Goal: Information Seeking & Learning: Check status

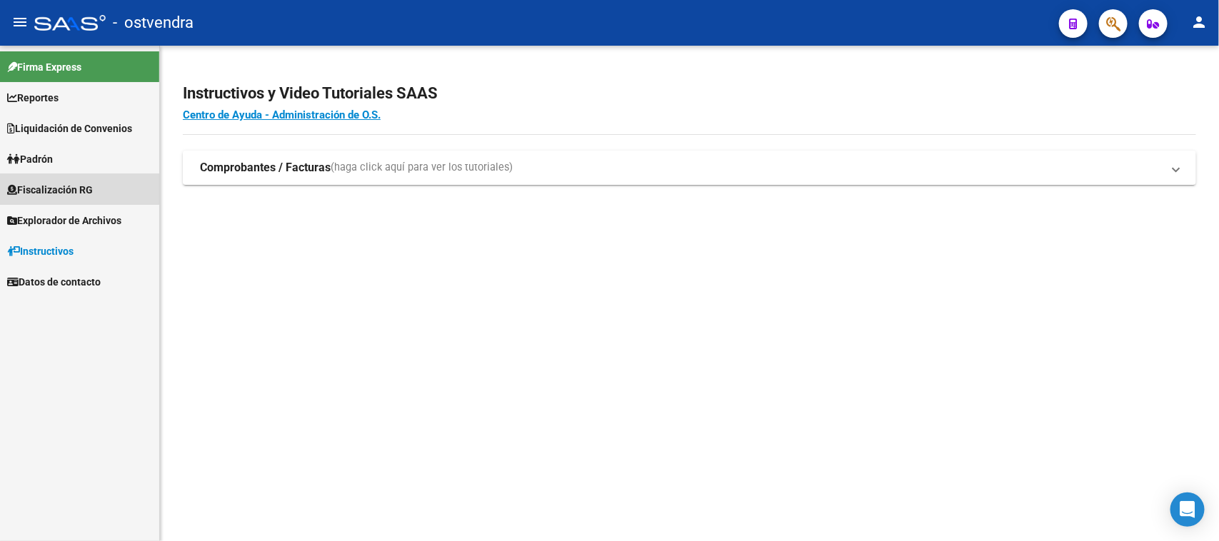
click at [71, 186] on span "Fiscalización RG" at bounding box center [50, 190] width 86 height 16
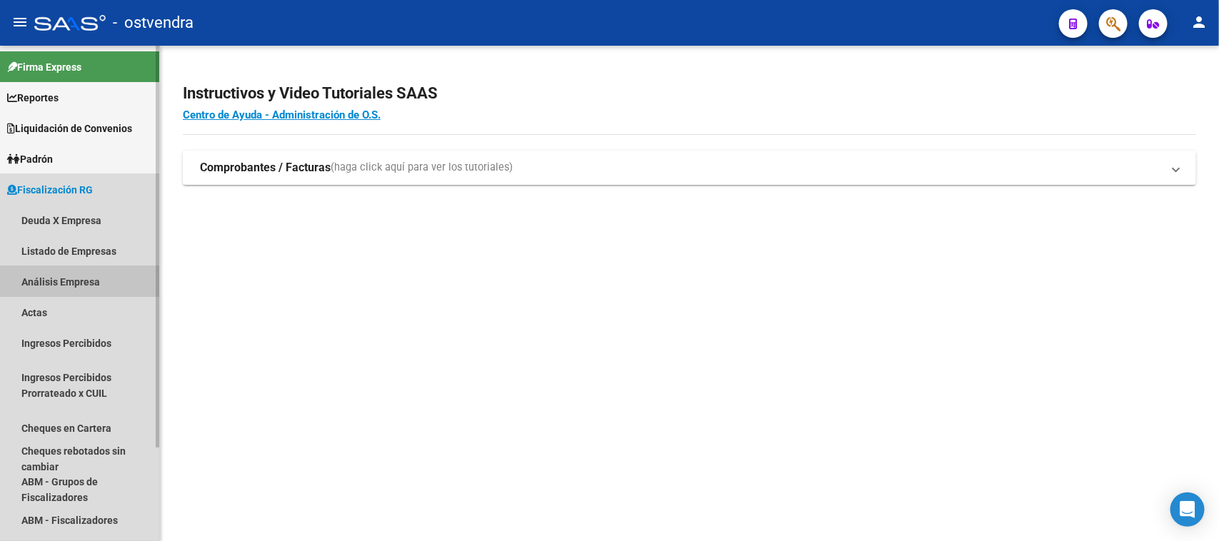
click at [81, 287] on link "Análisis Empresa" at bounding box center [79, 281] width 159 height 31
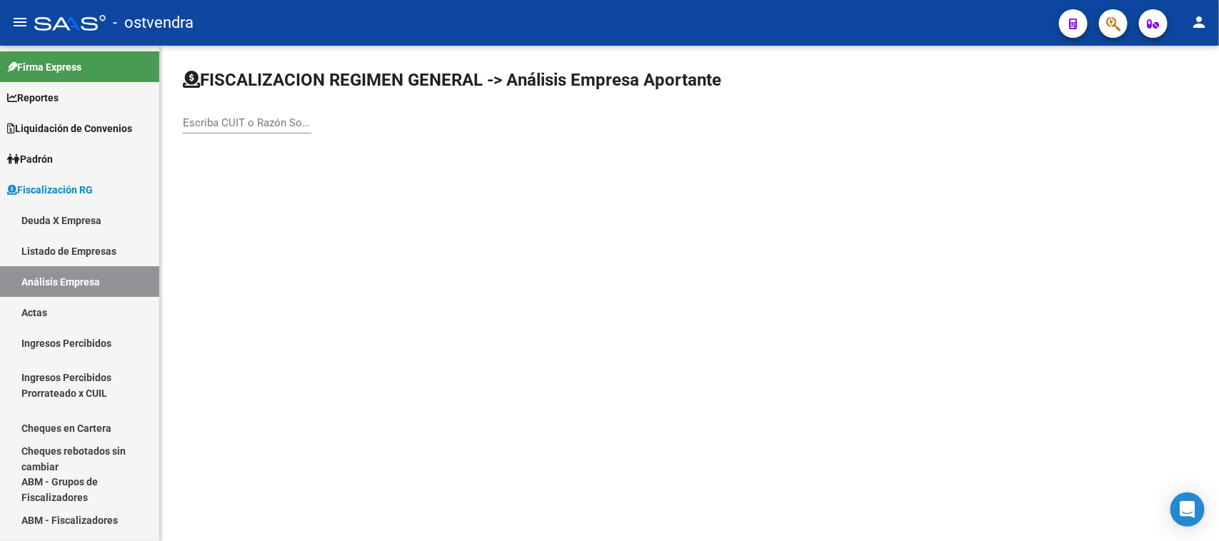
click at [268, 111] on div "Escriba CUIT o Razón Social para buscar" at bounding box center [247, 118] width 128 height 31
click at [266, 118] on input "Escriba CUIT o Razón Social para buscar" at bounding box center [247, 122] width 128 height 13
paste input "30718065034"
type input "30718065034"
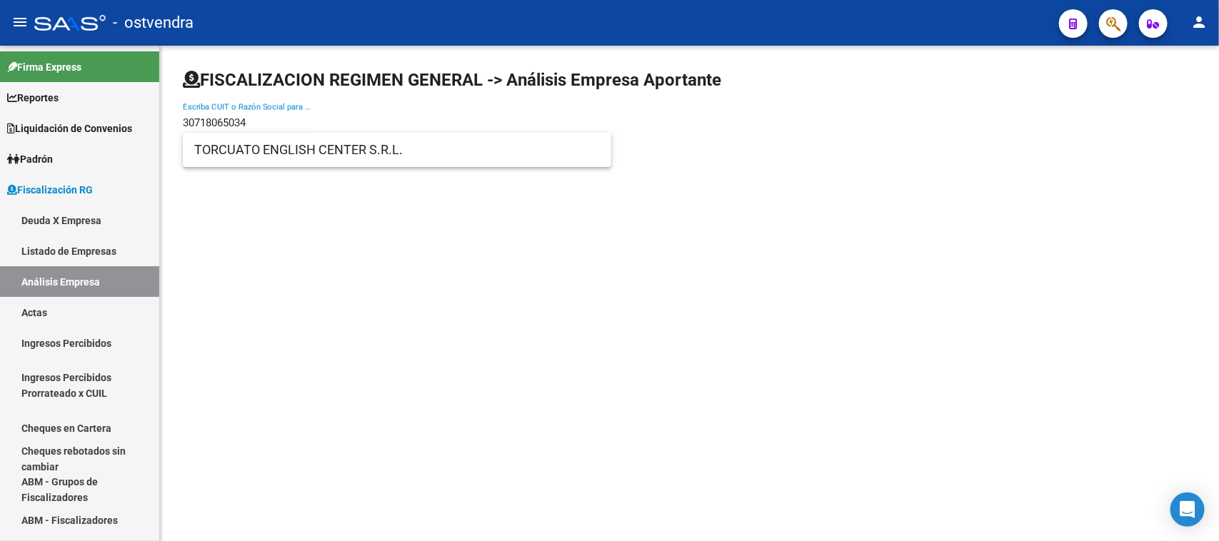
click at [266, 118] on input "30718065034" at bounding box center [247, 122] width 128 height 13
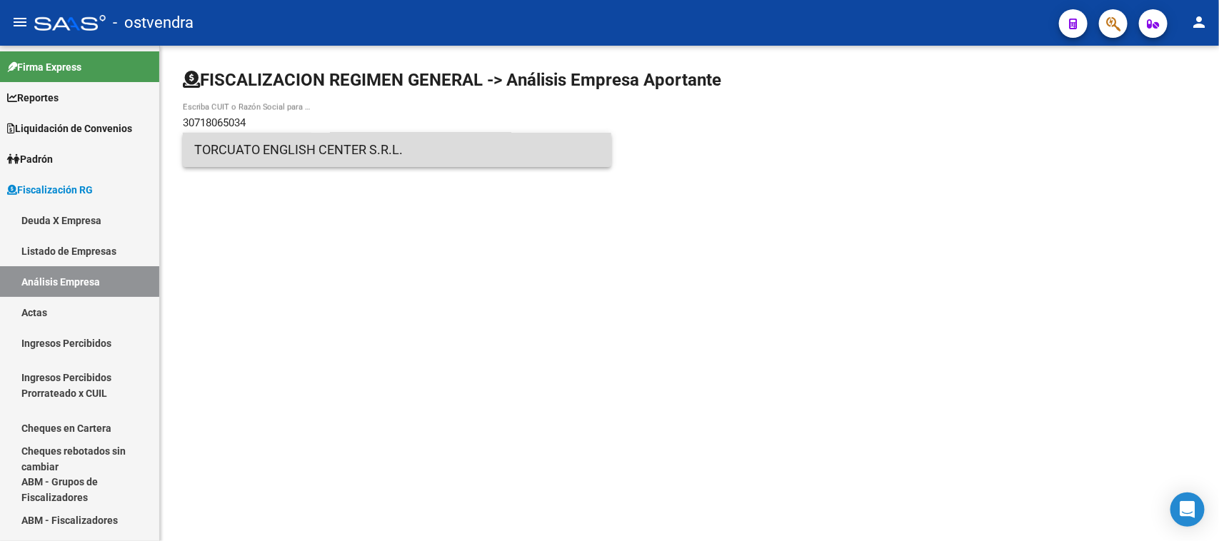
click at [289, 144] on span "TORCUATO ENGLISH CENTER S.R.L." at bounding box center [396, 150] width 405 height 34
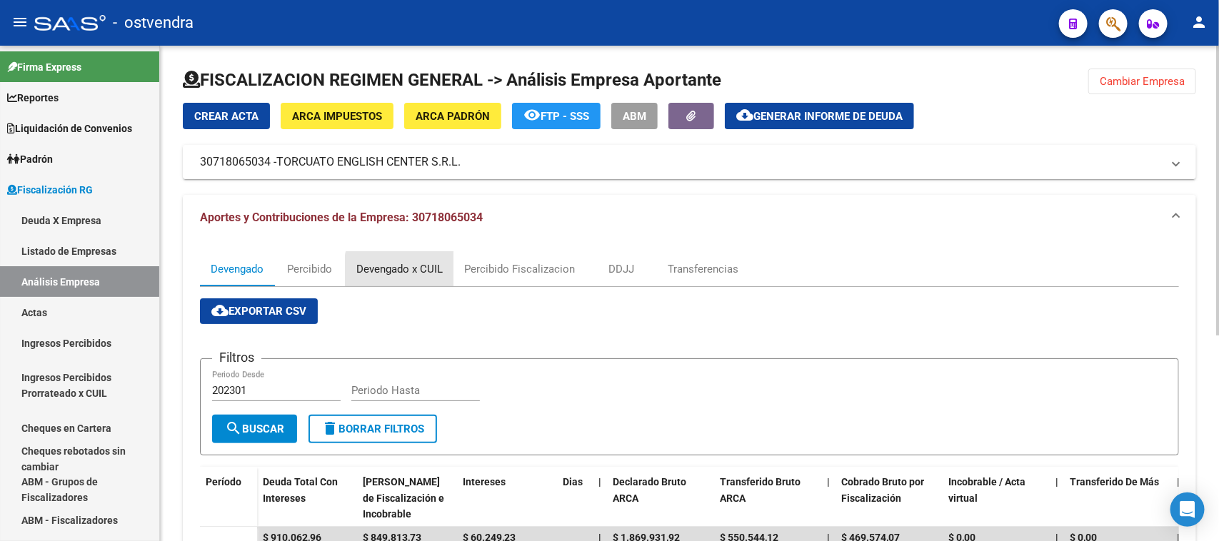
click at [432, 270] on div "Devengado x CUIL" at bounding box center [399, 269] width 86 height 16
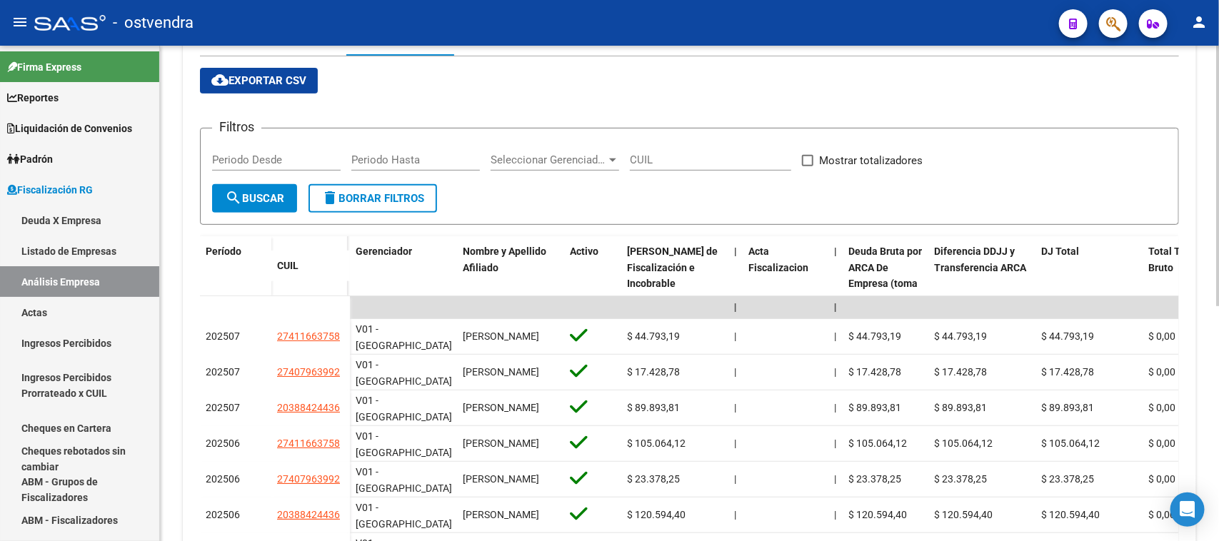
scroll to position [239, 0]
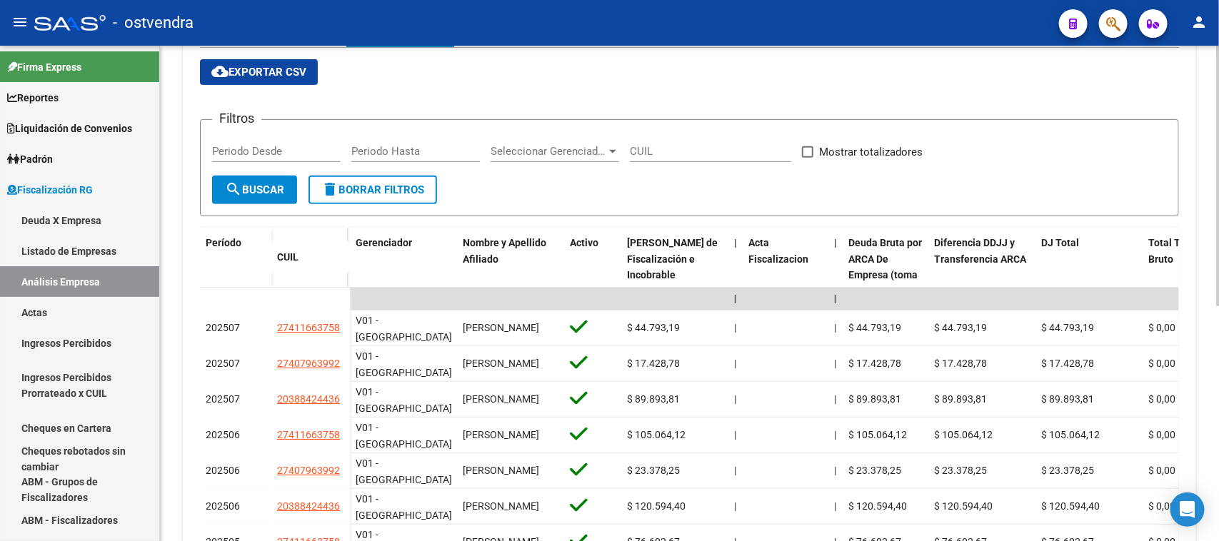
click at [1214, 271] on div "FISCALIZACION REGIMEN GENERAL -> Análisis Empresa Aportante Cambiar Empresa Cre…" at bounding box center [691, 284] width 1062 height 954
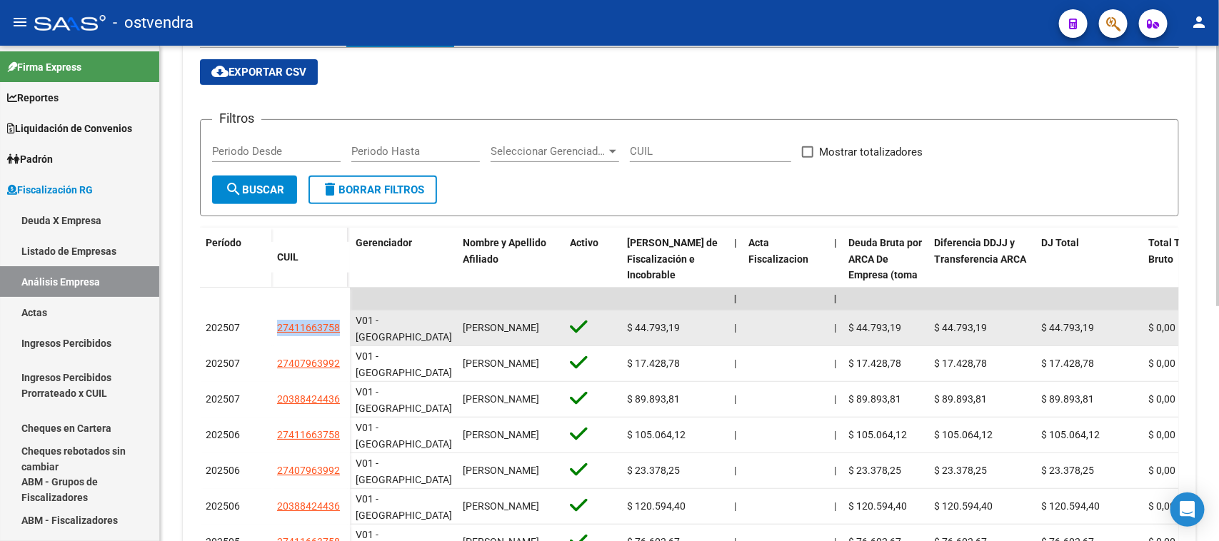
drag, startPoint x: 259, startPoint y: 333, endPoint x: 344, endPoint y: 327, distance: 85.2
click at [344, 327] on div "202507 27411663758" at bounding box center [275, 329] width 150 height 36
copy div "27411663758"
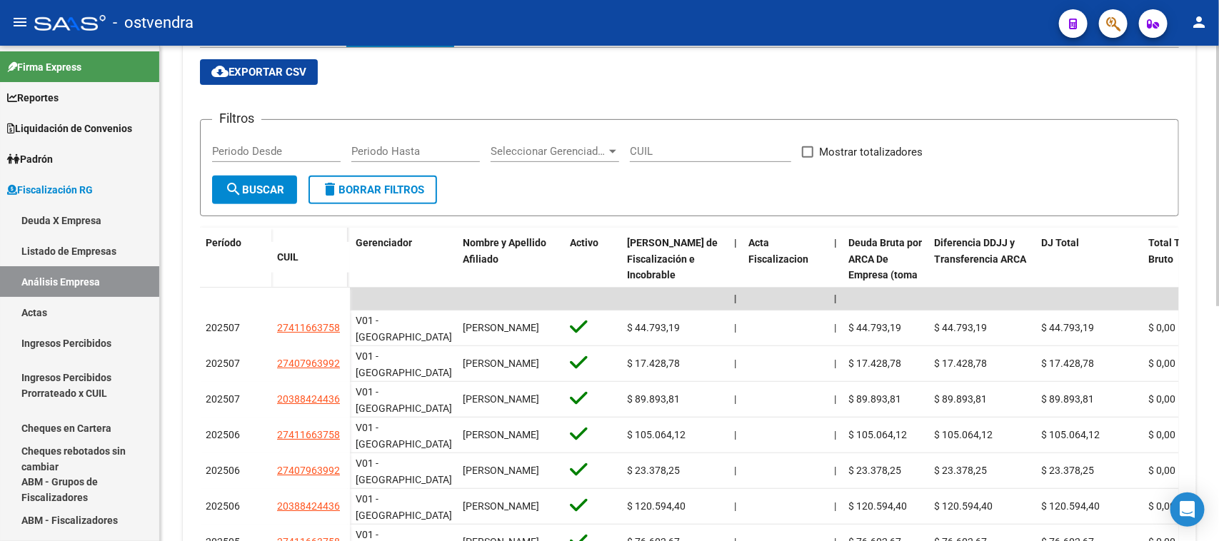
click at [1122, 131] on div "Filtros Periodo Desde Periodo Hasta Seleccionar Gerenciador Seleccionar Gerenci…" at bounding box center [689, 153] width 954 height 44
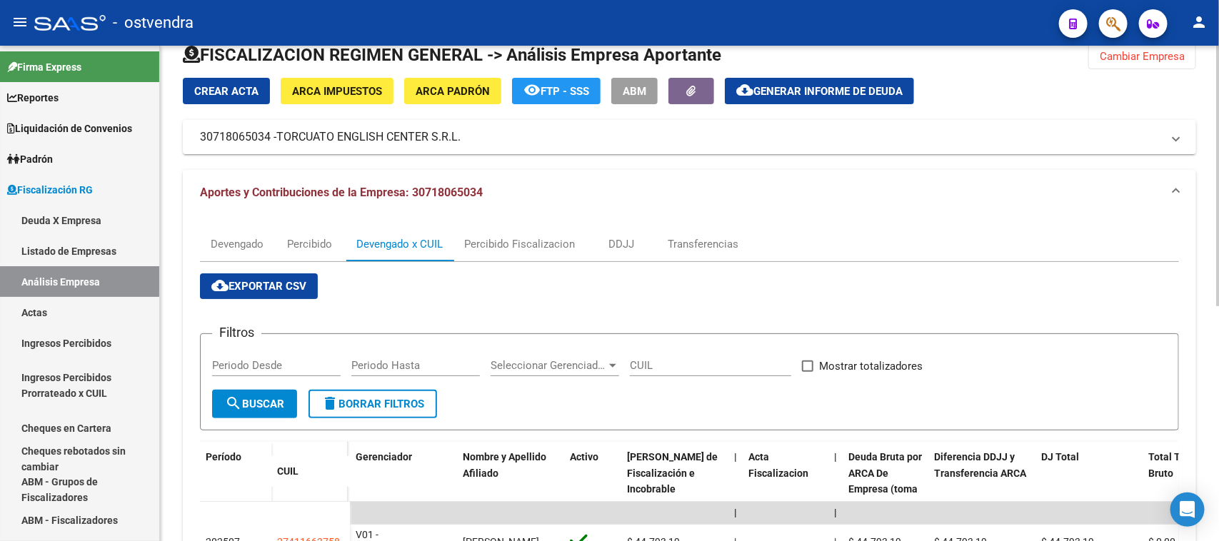
scroll to position [0, 0]
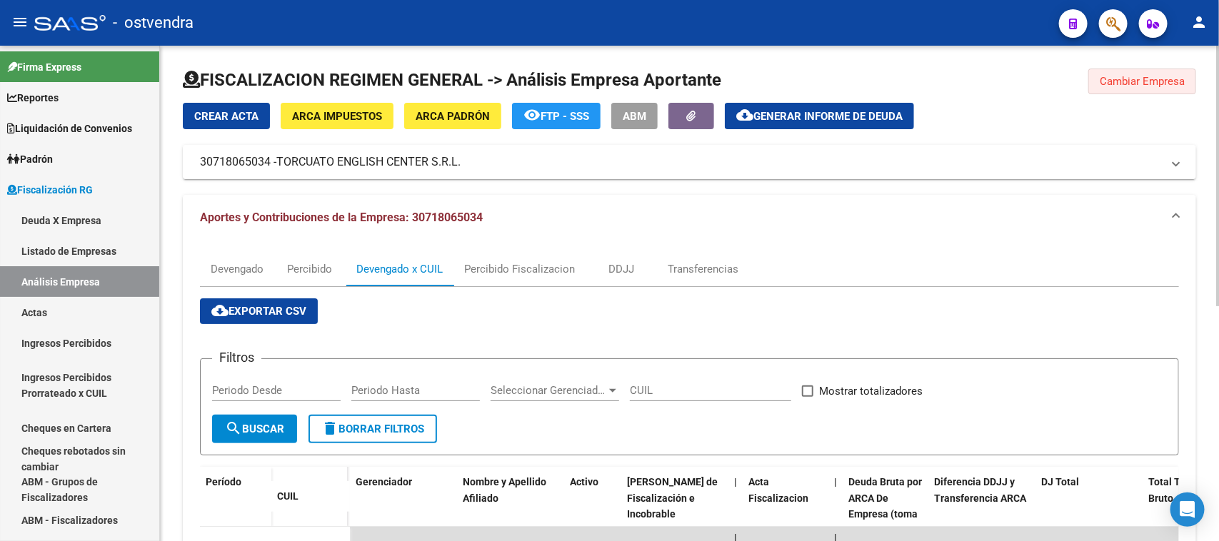
click at [1141, 80] on span "Cambiar Empresa" at bounding box center [1141, 81] width 85 height 13
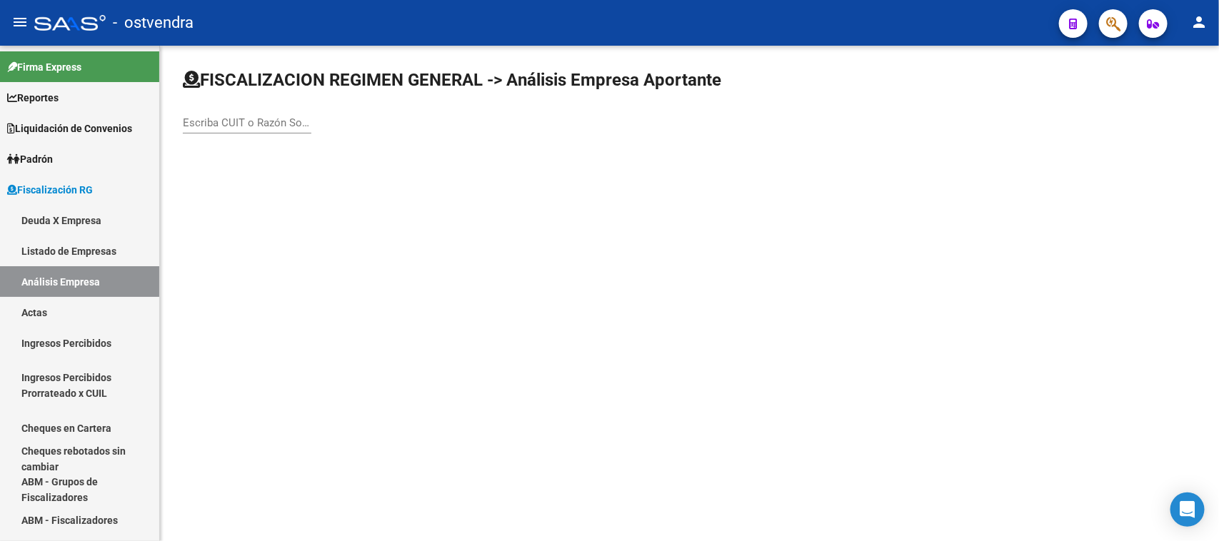
click at [236, 121] on input "Escriba CUIT o Razón Social para buscar" at bounding box center [247, 122] width 128 height 13
paste input "23406388034"
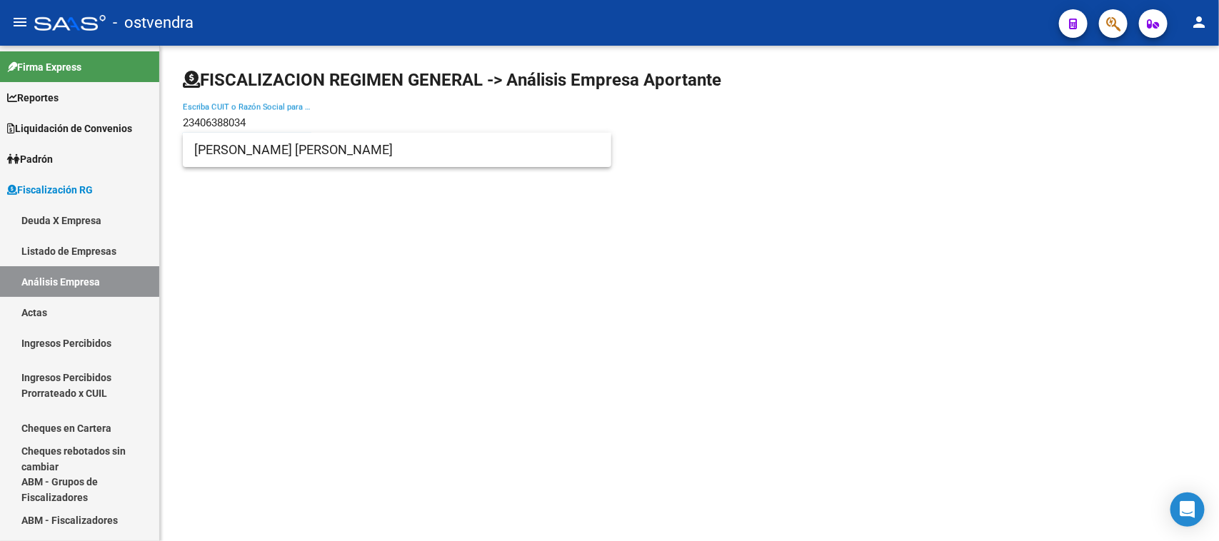
type input "23406388034"
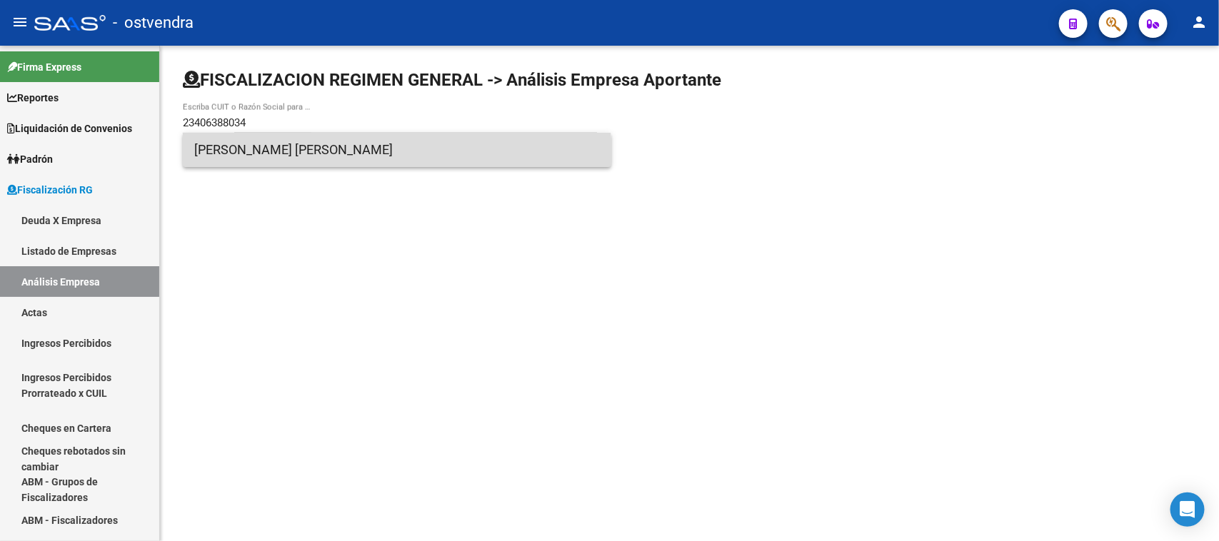
click at [332, 156] on span "[PERSON_NAME] [PERSON_NAME]" at bounding box center [396, 150] width 405 height 34
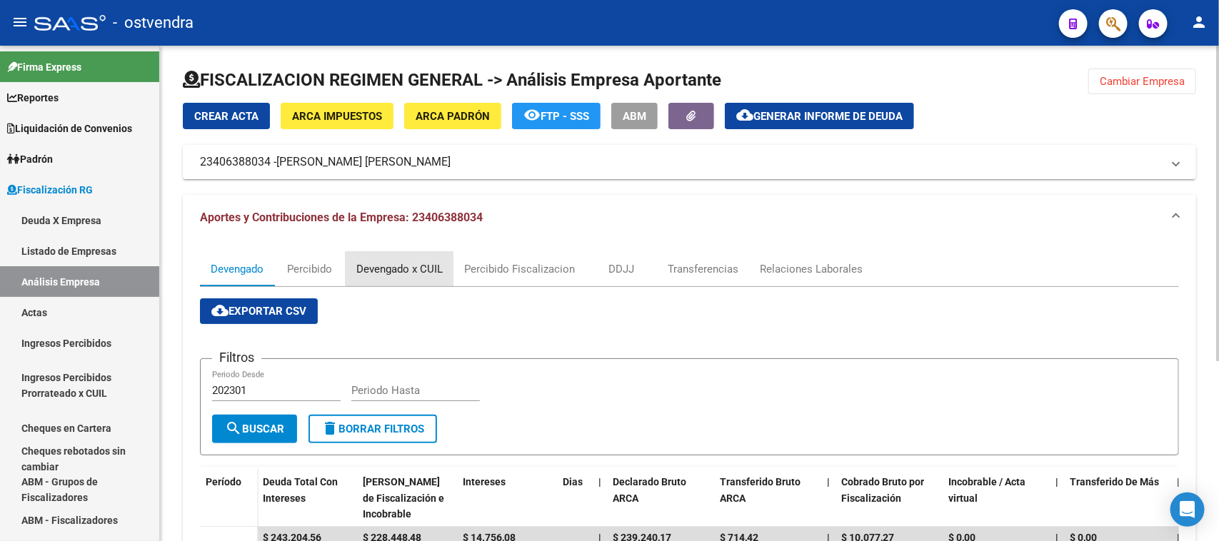
click at [408, 265] on div "Devengado x CUIL" at bounding box center [399, 269] width 86 height 16
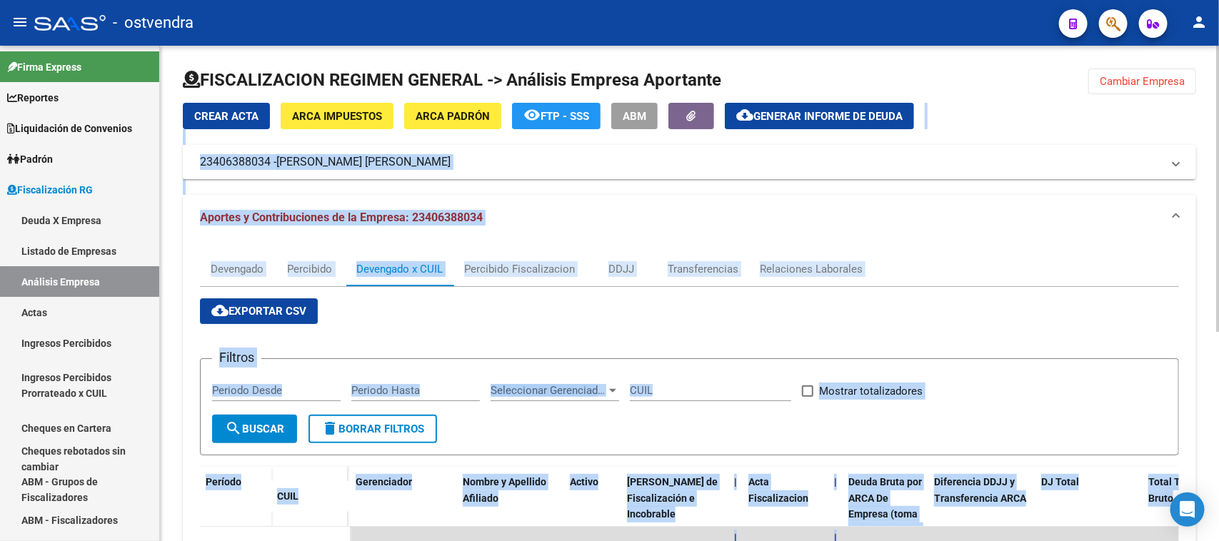
drag, startPoint x: 1214, startPoint y: 127, endPoint x: 1218, endPoint y: 178, distance: 51.5
click at [1218, 178] on div "FISCALIZACION REGIMEN GENERAL -> Análisis Empresa Aportante Cambiar Empresa Cre…" at bounding box center [691, 469] width 1062 height 847
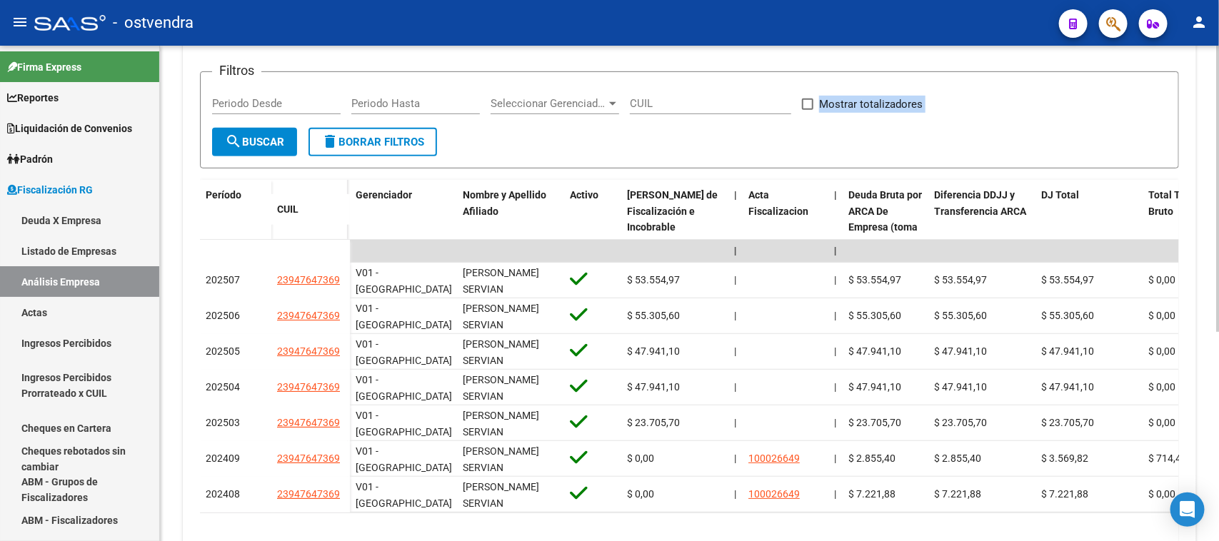
scroll to position [312, 0]
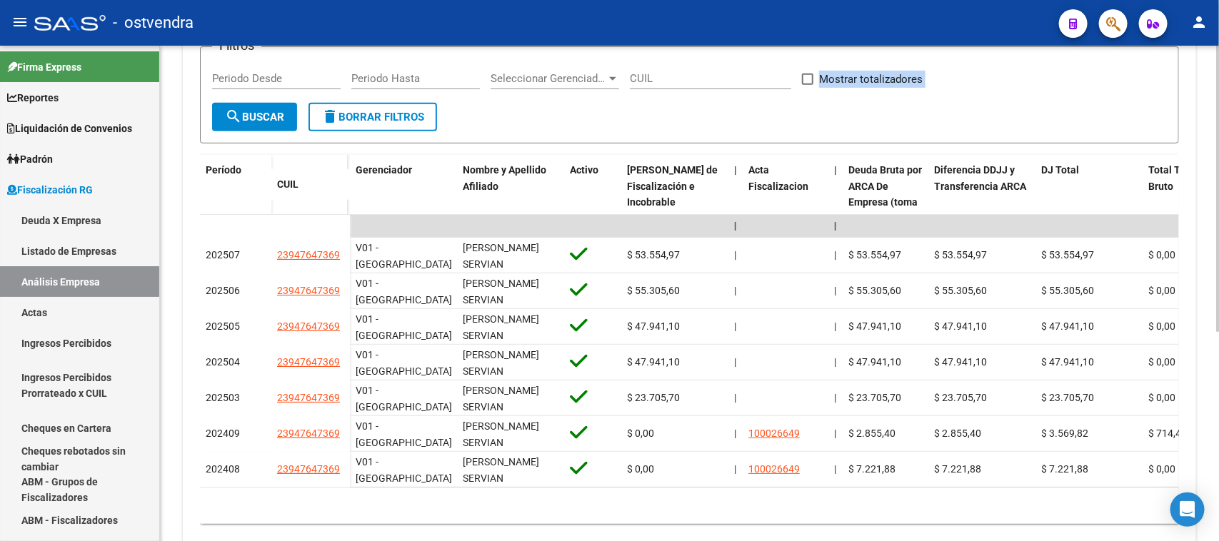
click at [1218, 358] on div at bounding box center [1218, 374] width 4 height 286
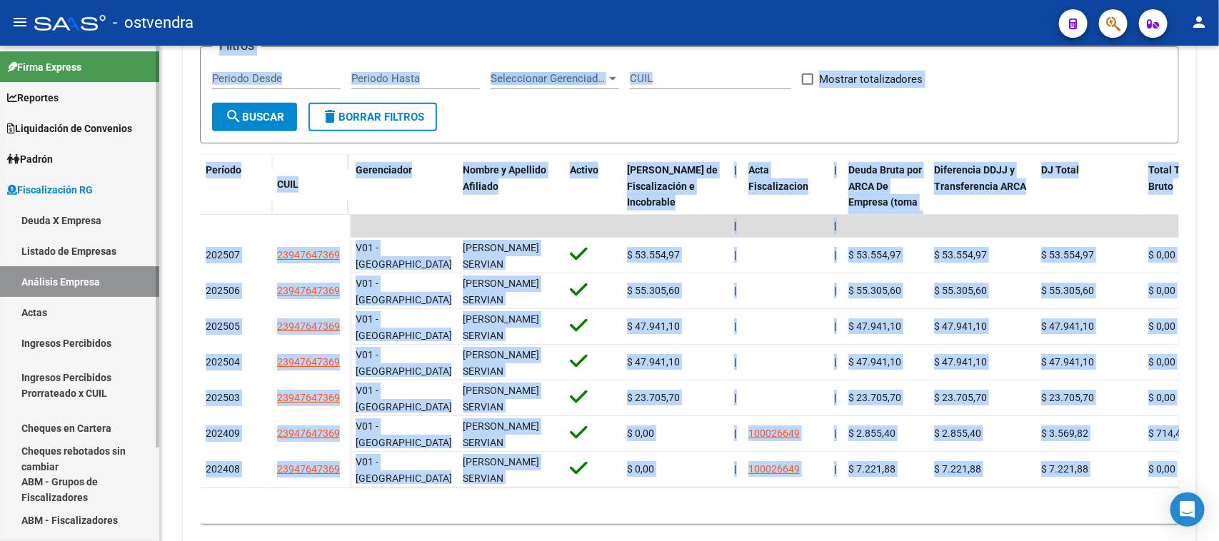
click at [158, 418] on div at bounding box center [158, 247] width 4 height 402
click at [171, 422] on div "FISCALIZACION REGIMEN GENERAL -> Análisis Empresa Aportante Cambiar Empresa Cre…" at bounding box center [689, 157] width 1059 height 847
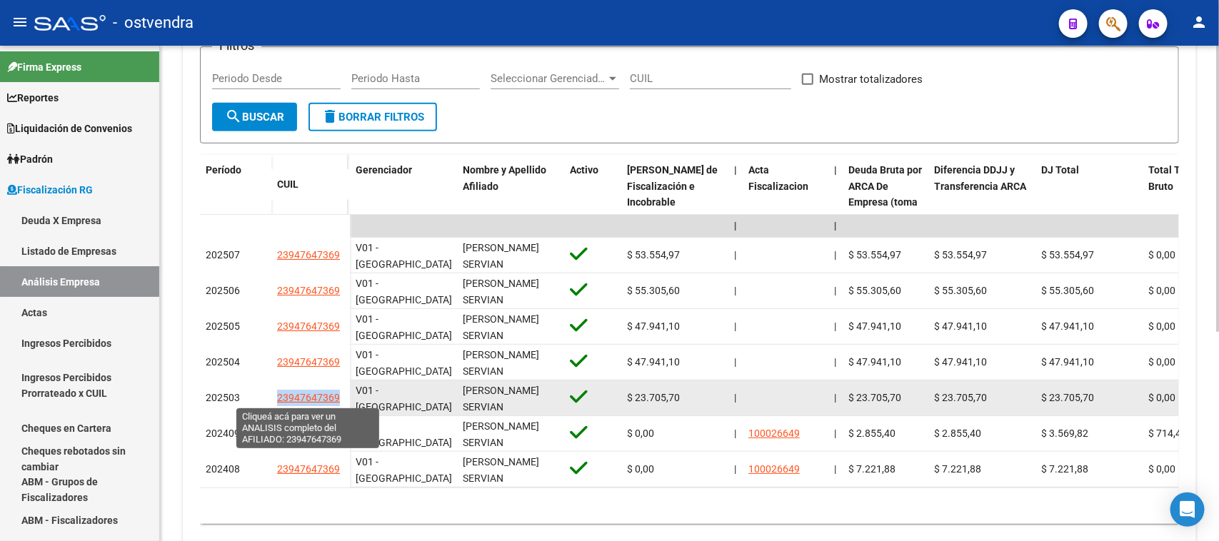
drag, startPoint x: 273, startPoint y: 400, endPoint x: 337, endPoint y: 400, distance: 63.5
click at [337, 400] on div "202503 23947647369" at bounding box center [275, 398] width 150 height 36
